Goal: Task Accomplishment & Management: Use online tool/utility

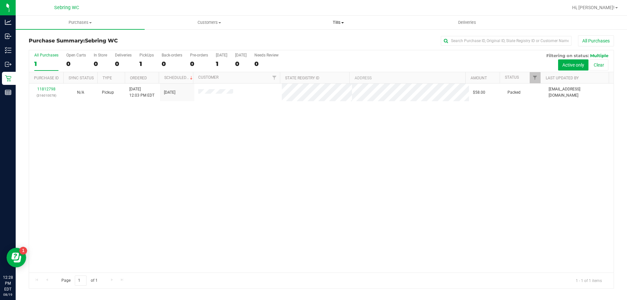
click at [333, 25] on span "Tills" at bounding box center [338, 23] width 128 height 6
click at [307, 40] on span "Manage tills" at bounding box center [296, 40] width 44 height 6
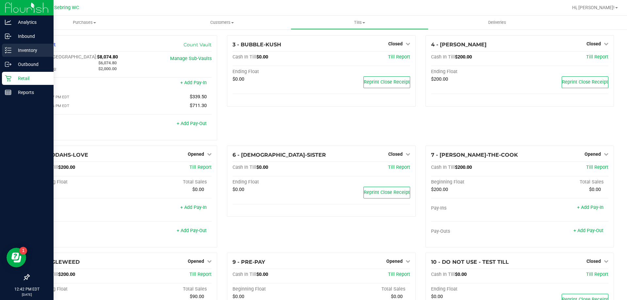
click at [5, 48] on icon at bounding box center [5, 47] width 1 height 1
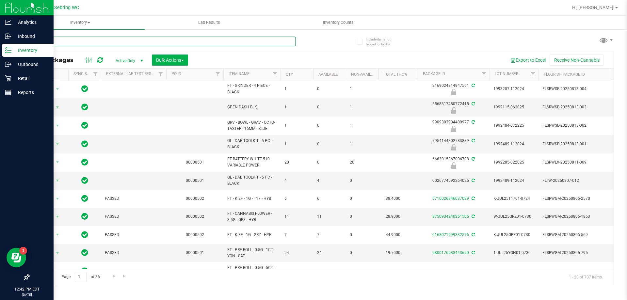
click at [276, 40] on input "text" at bounding box center [162, 42] width 267 height 10
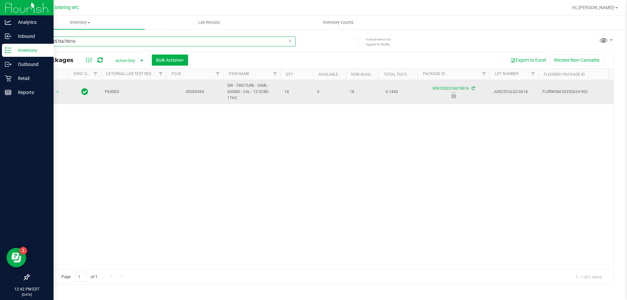
type input "9097033576679016"
click at [55, 98] on td "Action Action Edit attributes Global inventory Locate package Package audit log…" at bounding box center [48, 92] width 39 height 24
click at [55, 94] on span "select" at bounding box center [58, 92] width 8 height 9
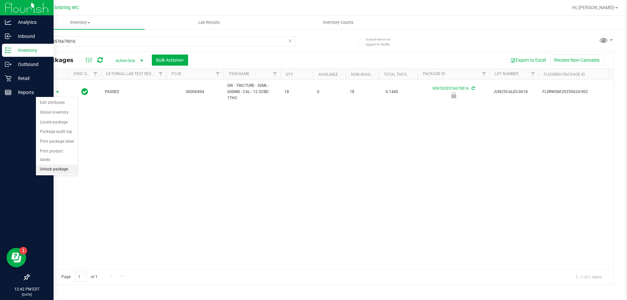
click at [57, 165] on li "Unlock package" at bounding box center [57, 170] width 42 height 10
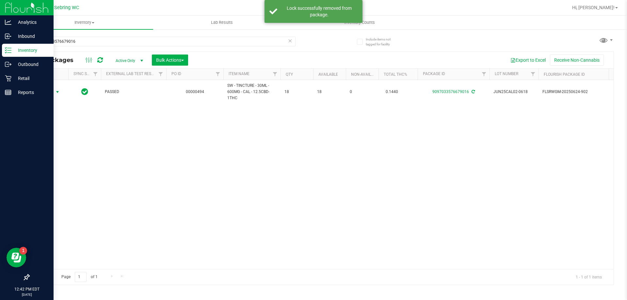
click at [46, 89] on span "Action" at bounding box center [45, 92] width 18 height 9
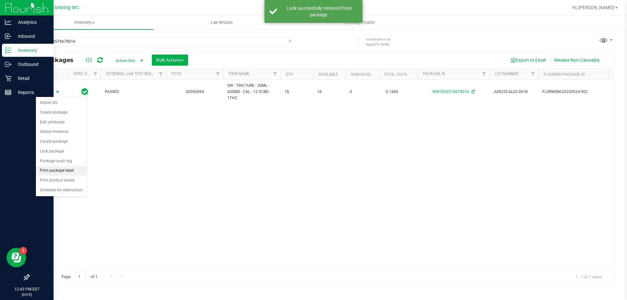
click at [65, 172] on li "Print package label" at bounding box center [61, 171] width 51 height 10
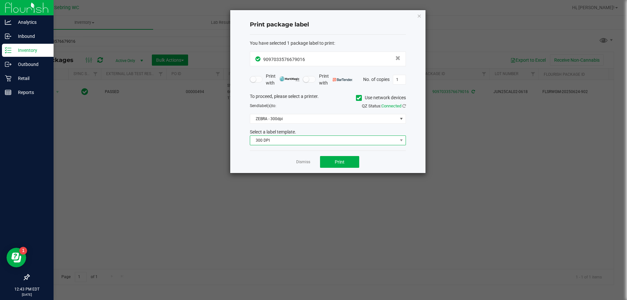
click at [303, 142] on span "300 DPI" at bounding box center [323, 140] width 147 height 9
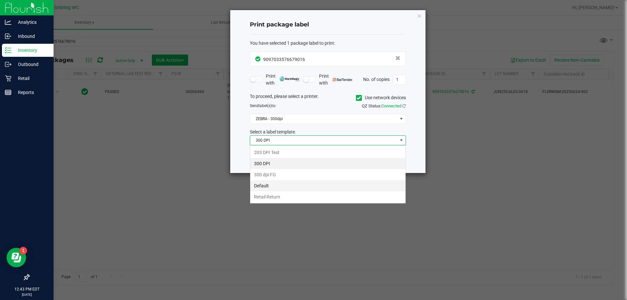
scroll to position [10, 156]
click at [289, 200] on li "Retail Return" at bounding box center [327, 196] width 155 height 11
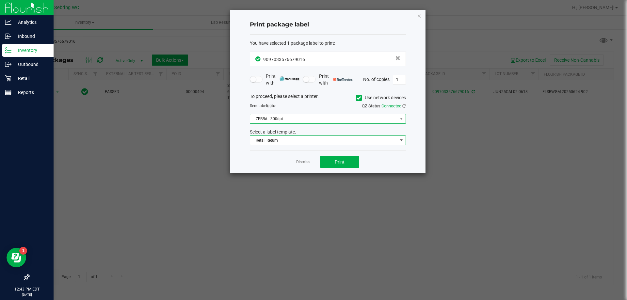
click at [272, 115] on span "ZEBRA - 300dpi" at bounding box center [323, 118] width 147 height 9
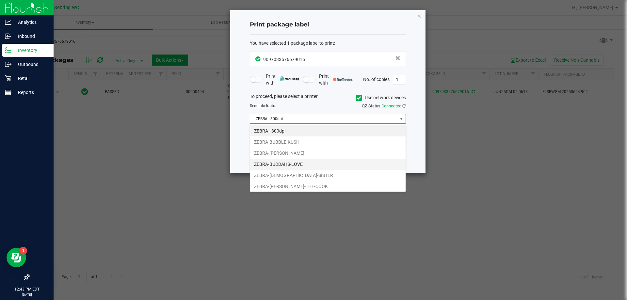
click at [308, 161] on li "ZEBRA-BUDDAHS-LOVE" at bounding box center [327, 164] width 155 height 11
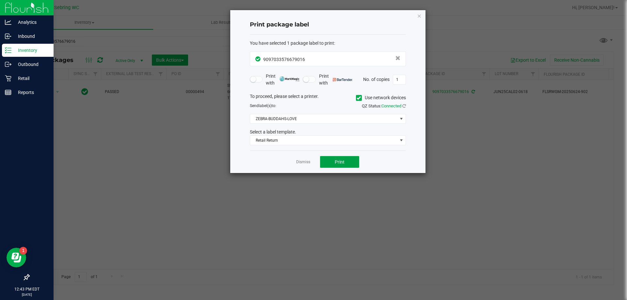
click at [333, 158] on button "Print" at bounding box center [339, 162] width 39 height 12
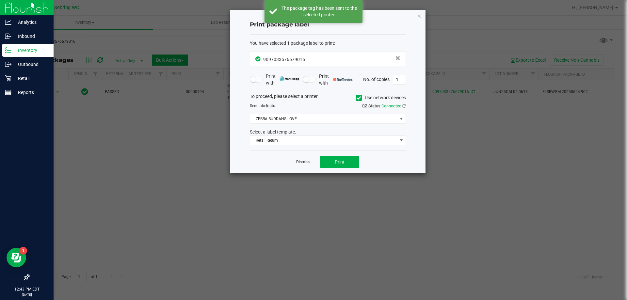
click at [308, 161] on link "Dismiss" at bounding box center [303, 162] width 14 height 6
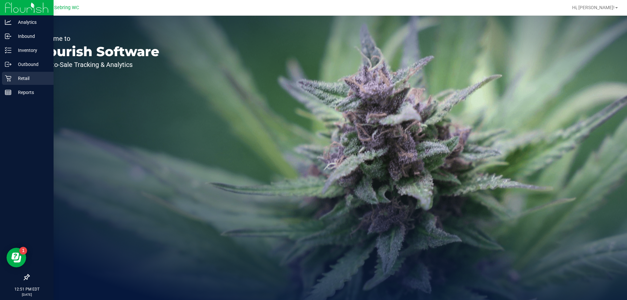
click at [2, 74] on div "Retail" at bounding box center [28, 78] width 52 height 13
